Goal: Task Accomplishment & Management: Manage account settings

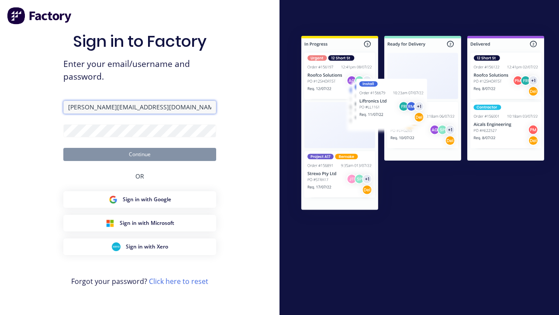
type input "[PERSON_NAME][EMAIL_ADDRESS][DOMAIN_NAME]"
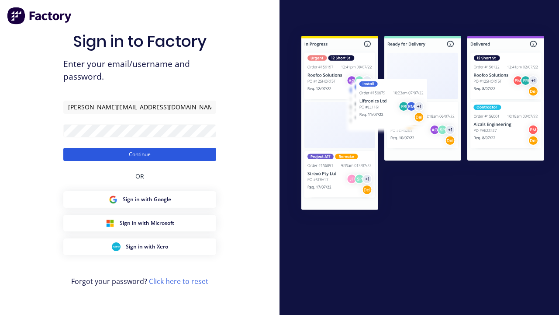
click at [140, 154] on button "Continue" at bounding box center [139, 154] width 153 height 13
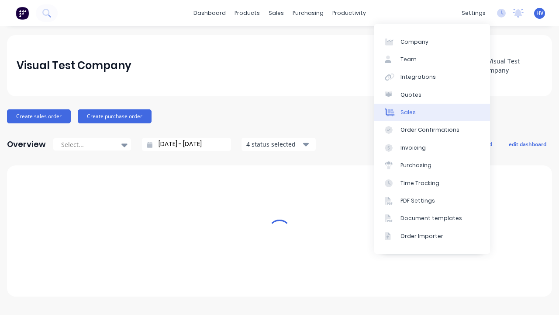
click at [432, 112] on link "Sales" at bounding box center [432, 112] width 116 height 17
